Goal: Information Seeking & Learning: Learn about a topic

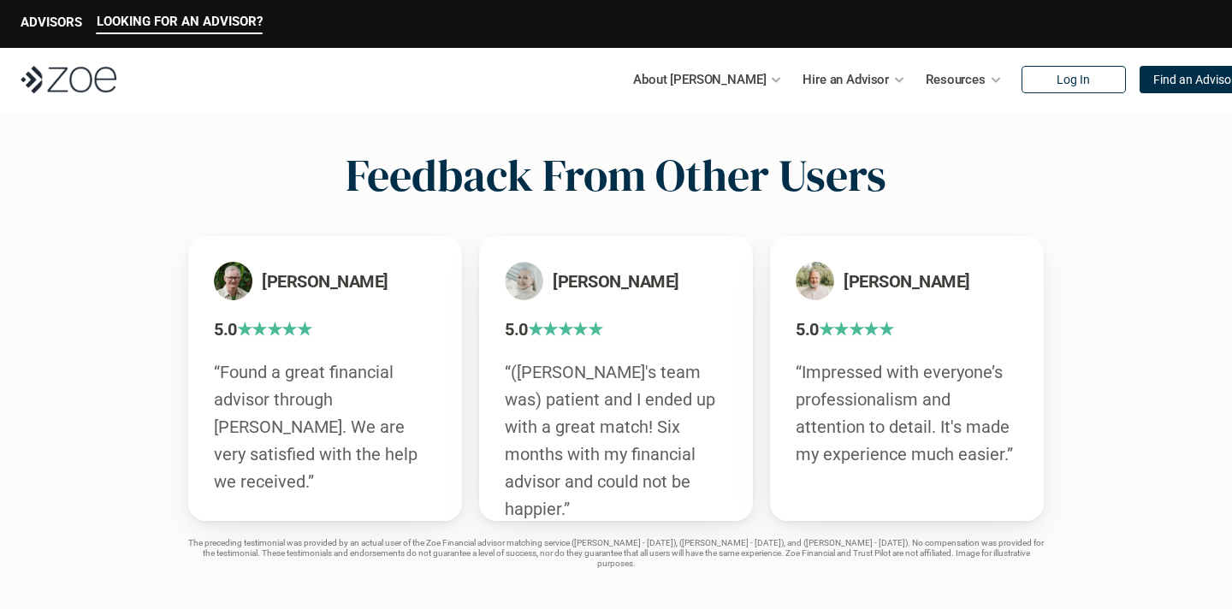
scroll to position [2956, 0]
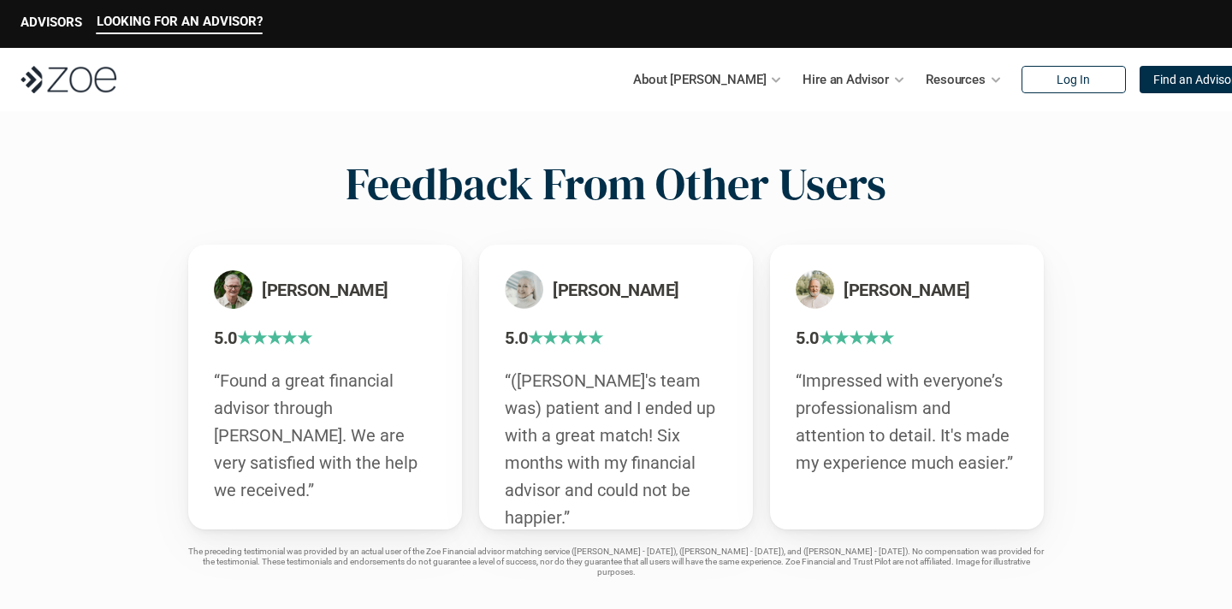
click at [703, 182] on h2 "Feedback From Other Users" at bounding box center [616, 183] width 541 height 53
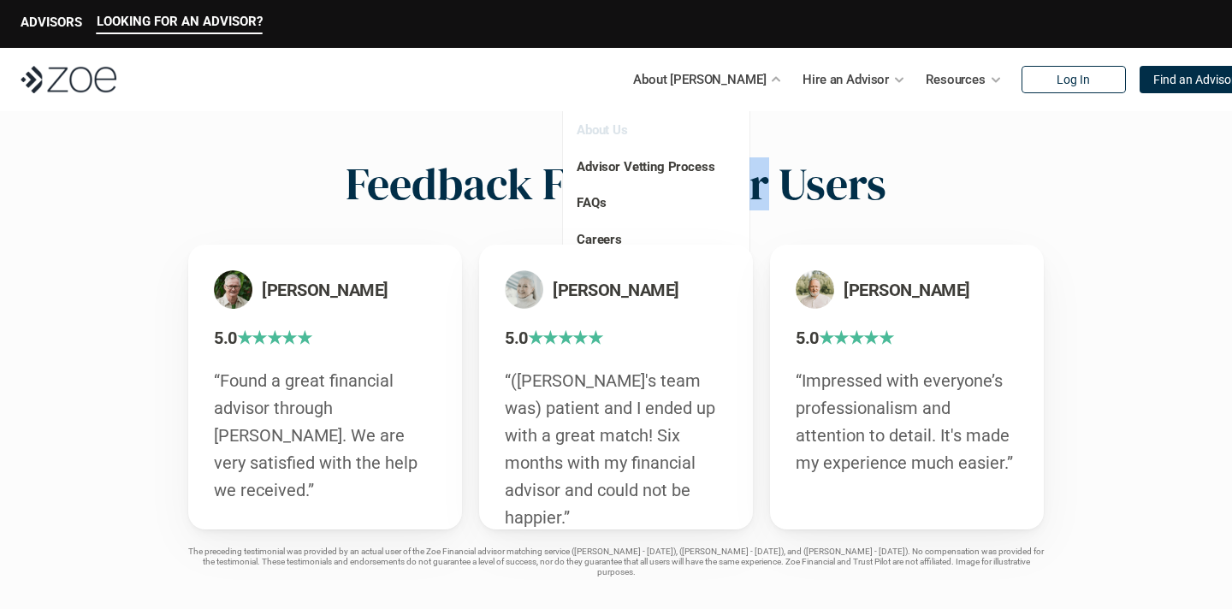
click at [608, 129] on link "About Us" at bounding box center [602, 129] width 51 height 15
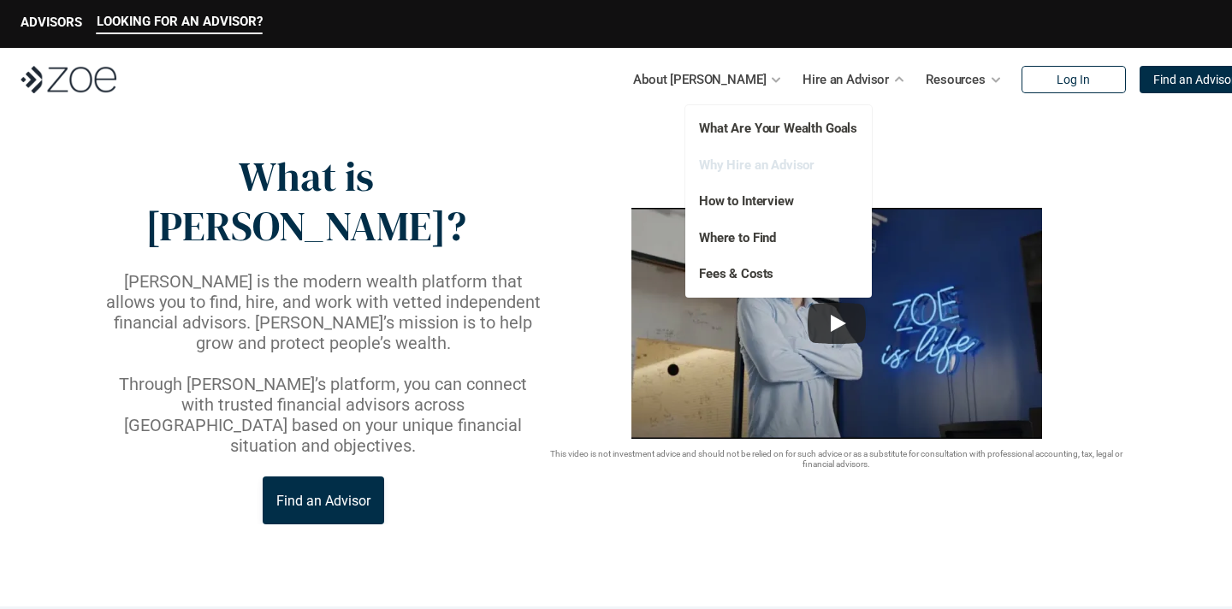
click at [765, 169] on link "Why Hire an Advisor" at bounding box center [757, 164] width 116 height 15
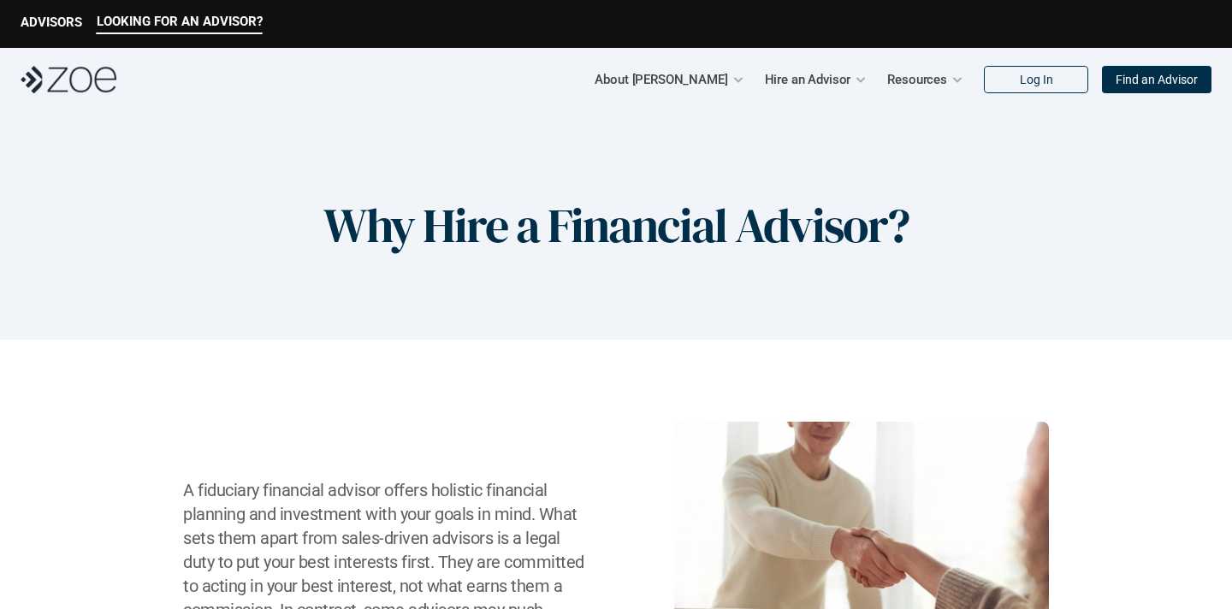
click at [47, 77] on img at bounding box center [69, 79] width 96 height 27
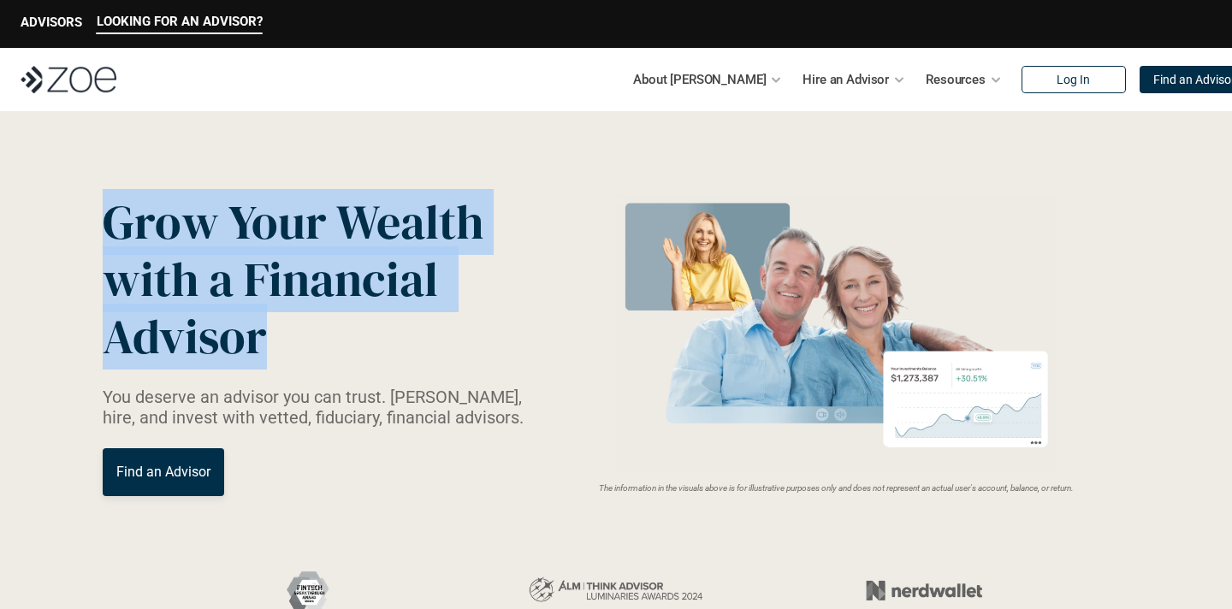
drag, startPoint x: 262, startPoint y: 333, endPoint x: 92, endPoint y: 231, distance: 198.4
click at [92, 231] on header "Grow Your Wealth with a Financial Advisor You deserve an advisor you can trust.…" at bounding box center [616, 489] width 1232 height 757
click at [109, 222] on span "Grow Your Wealth" at bounding box center [293, 222] width 381 height 66
drag, startPoint x: 109, startPoint y: 222, endPoint x: 264, endPoint y: 343, distance: 197.5
click at [265, 342] on p "Grow Your Wealth with a Financial Advisor" at bounding box center [306, 279] width 406 height 173
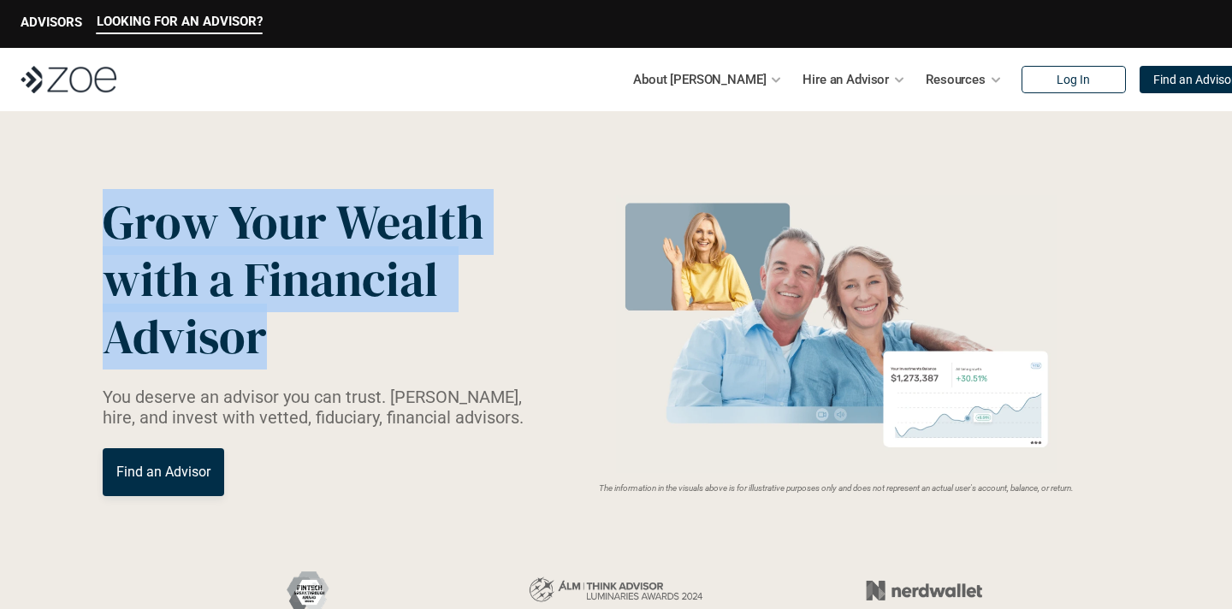
click at [247, 286] on span "with a Financial Advisor" at bounding box center [276, 307] width 346 height 123
drag, startPoint x: 260, startPoint y: 332, endPoint x: 106, endPoint y: 234, distance: 182.8
click at [106, 234] on p "Grow Your Wealth with a Financial Advisor" at bounding box center [306, 279] width 406 height 173
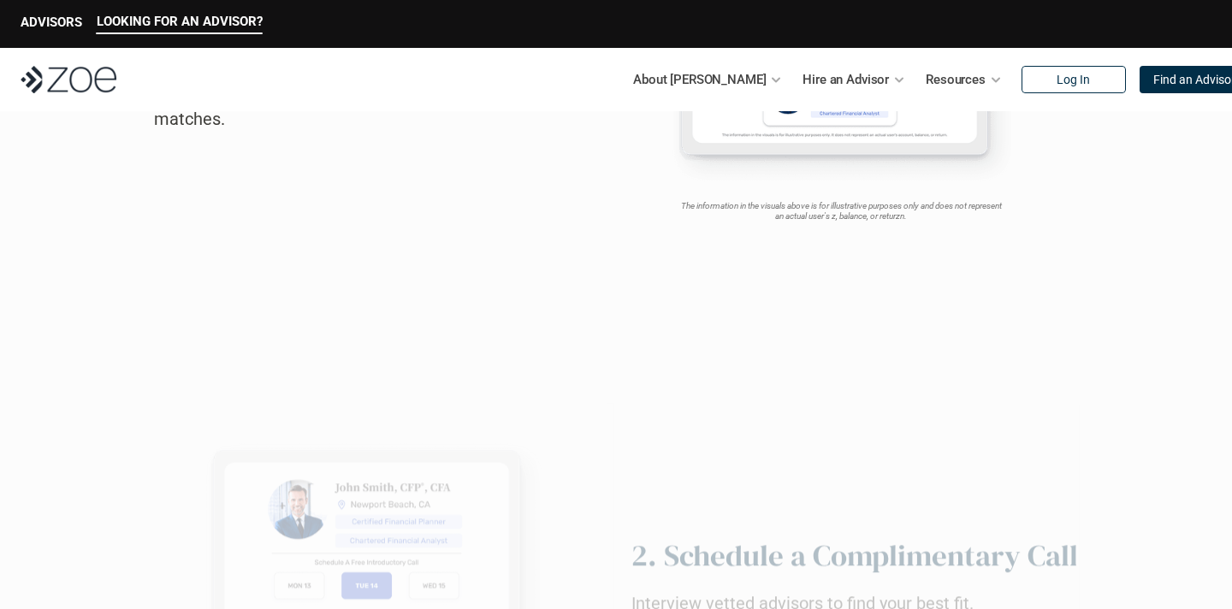
scroll to position [1568, 0]
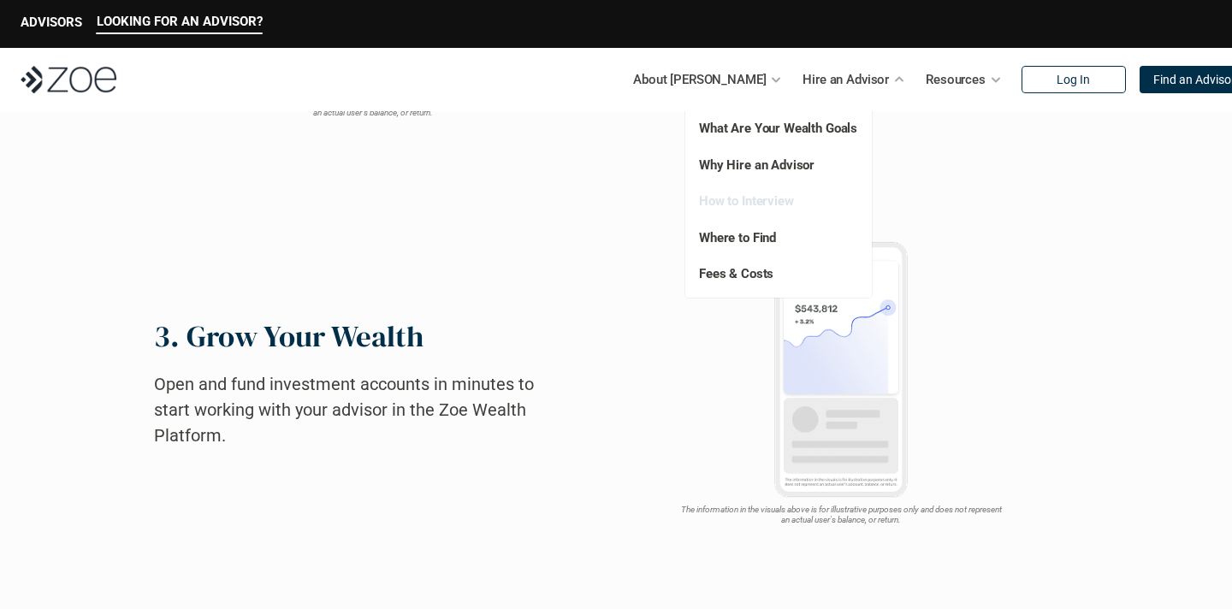
click at [745, 204] on link "How to Interview" at bounding box center [746, 200] width 95 height 15
